Goal: Check status

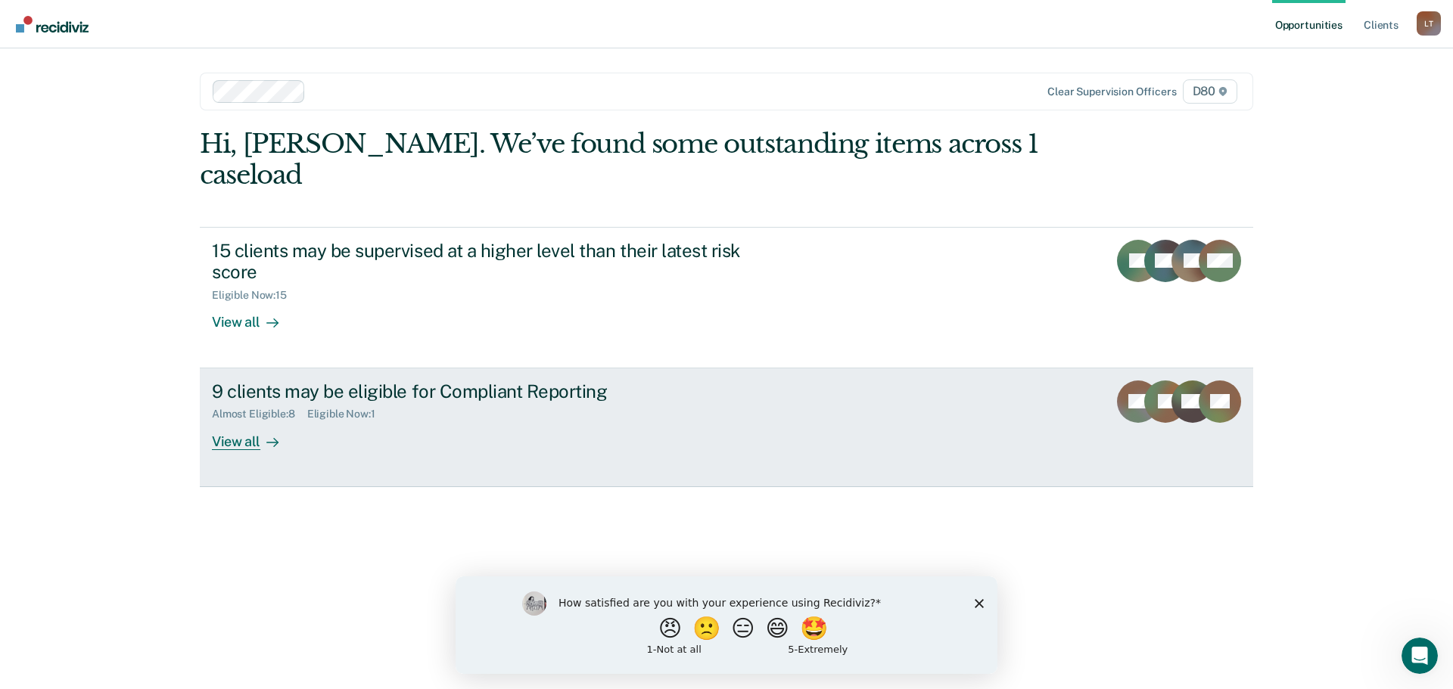
click at [232, 421] on div "View all" at bounding box center [254, 436] width 85 height 30
